Goal: Transaction & Acquisition: Purchase product/service

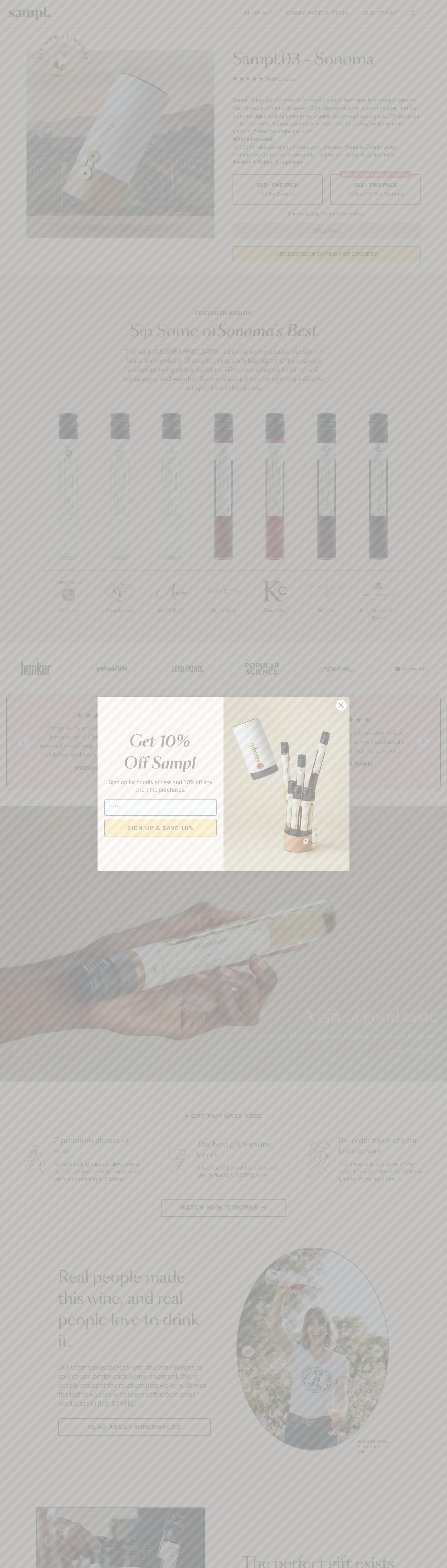
click at [341, 705] on icon "Close dialog" at bounding box center [341, 705] width 4 height 4
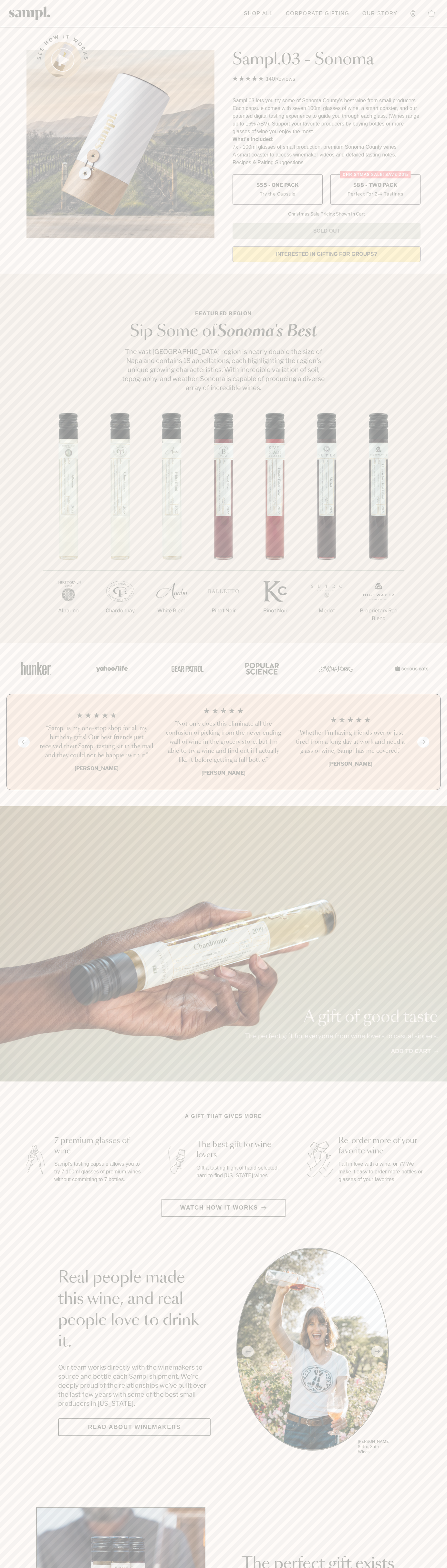
click at [375, 190] on label "Christmas SALE! Save 20% $88 - Two Pack Perfect For 2-4 Tastings" at bounding box center [375, 189] width 90 height 30
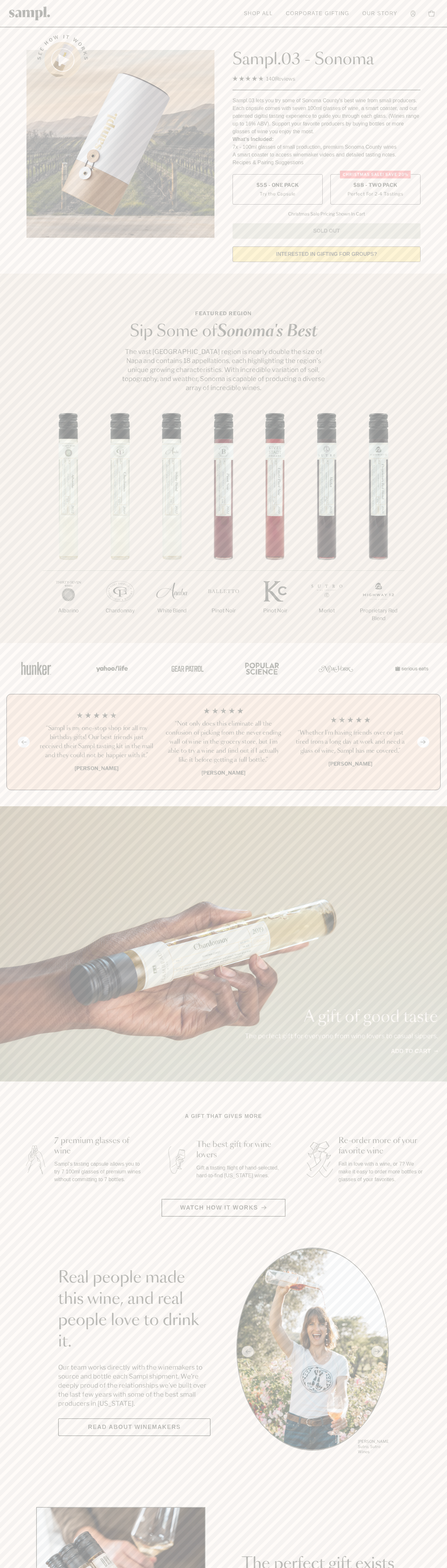
click at [224, 743] on h3 "“Not only does this eliminate all the confusion of picking from the never endin…" at bounding box center [223, 742] width 116 height 45
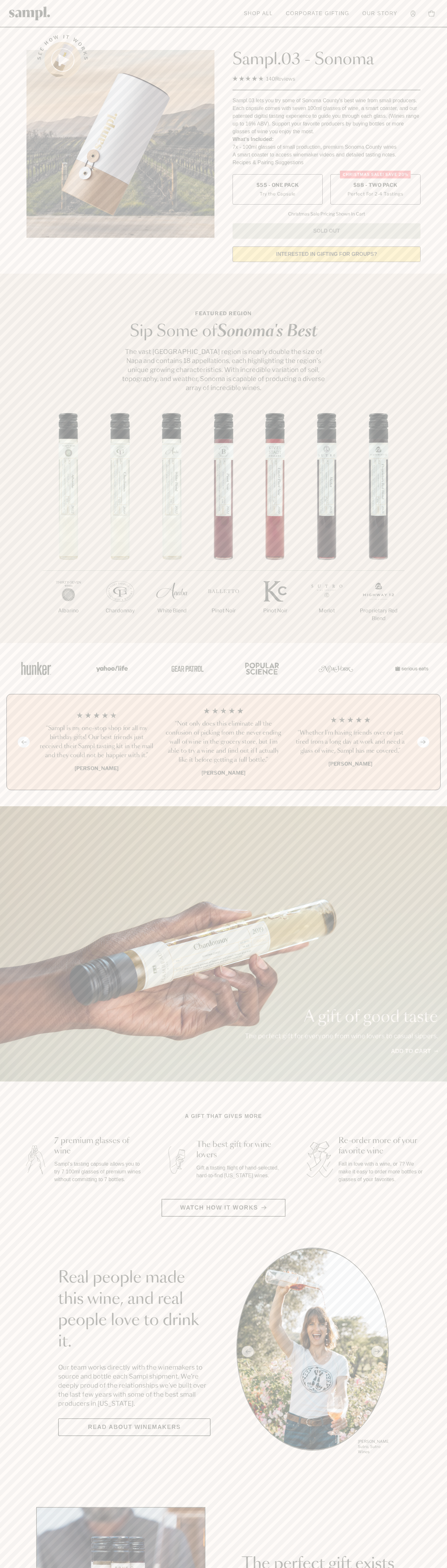
click at [104, 14] on header "Toggle navigation menu Shop All Corporate Gifting Our Story Account Story Shop …" at bounding box center [224, 13] width 447 height 27
click at [443, 1320] on section "Real people made this wine, and real people love to drink it. Our team works di…" at bounding box center [224, 1351] width 447 height 208
click at [335, 1567] on html "Skip to main content Toggle navigation menu Shop All Corporate Gifting Our Stor…" at bounding box center [224, 1513] width 447 height 3026
click at [11, 240] on section "See how it works Sampl.03 - Sonoma 4.9 Rated 4.9 out of 5 stars 140 Reviews Cli…" at bounding box center [224, 146] width 447 height 241
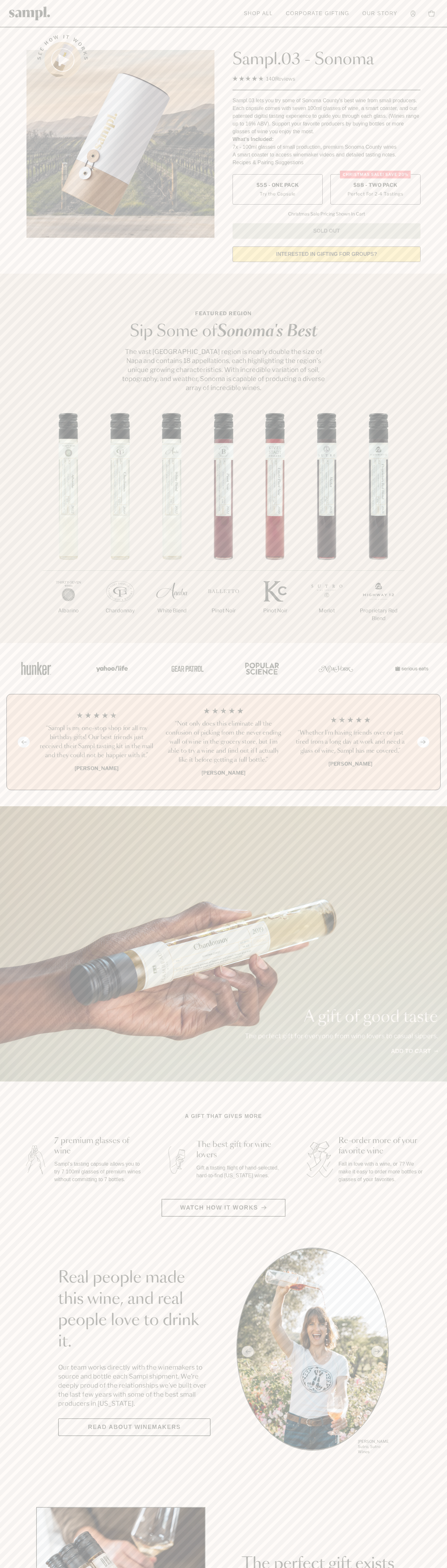
click at [375, 190] on label "Christmas SALE! Save 20% $88 - Two Pack Perfect For 2-4 Tastings" at bounding box center [375, 189] width 90 height 30
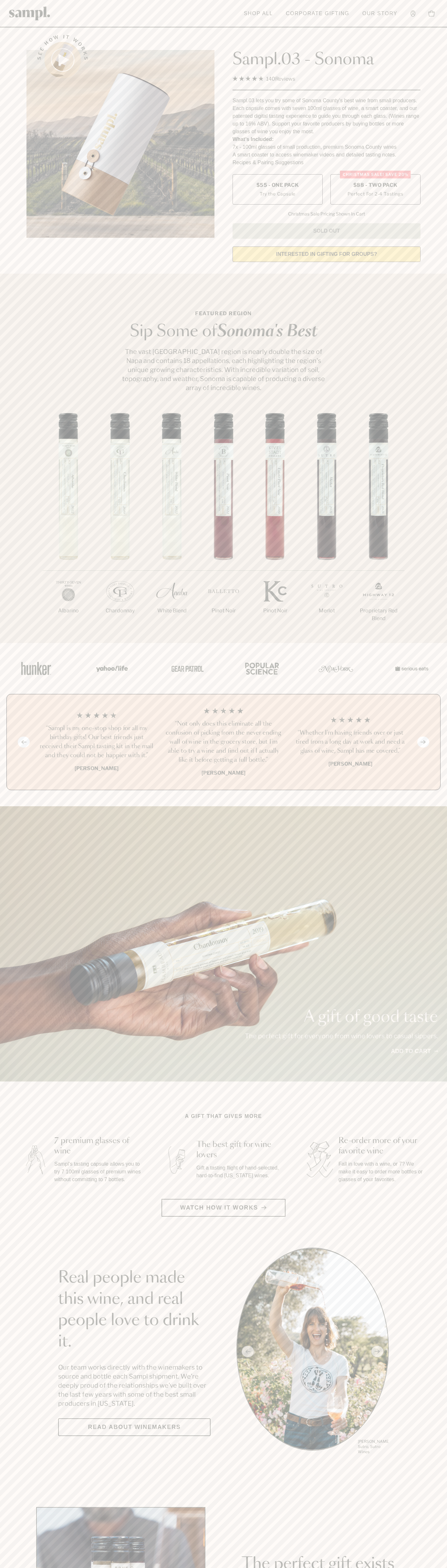
click at [224, 743] on h3 "“Not only does this eliminate all the confusion of picking from the never endin…" at bounding box center [223, 742] width 116 height 45
